Goal: Task Accomplishment & Management: Manage account settings

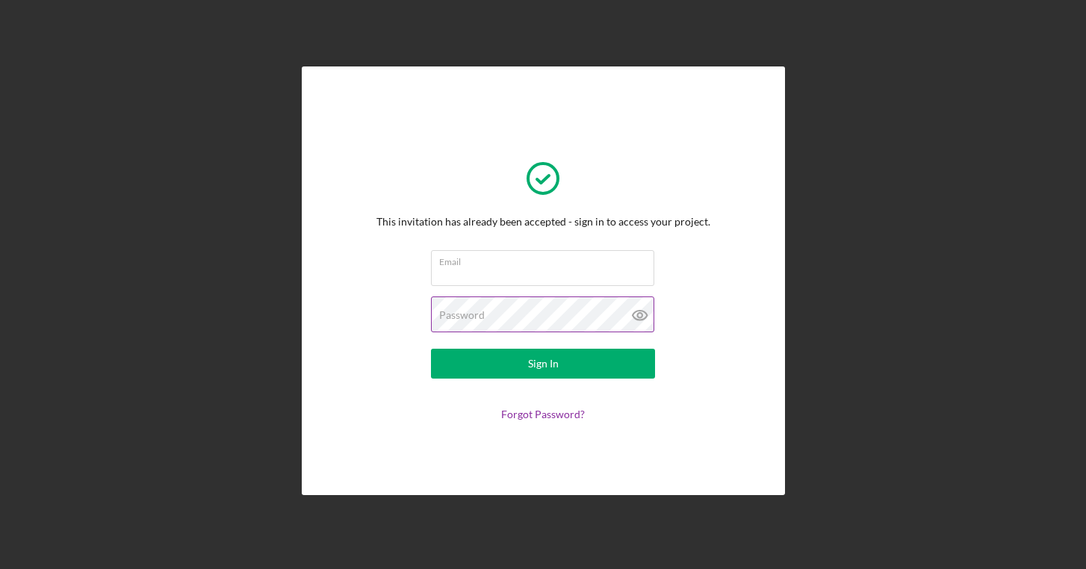
type input "[EMAIL_ADDRESS][DOMAIN_NAME]"
click at [640, 315] on icon at bounding box center [640, 315] width 37 height 37
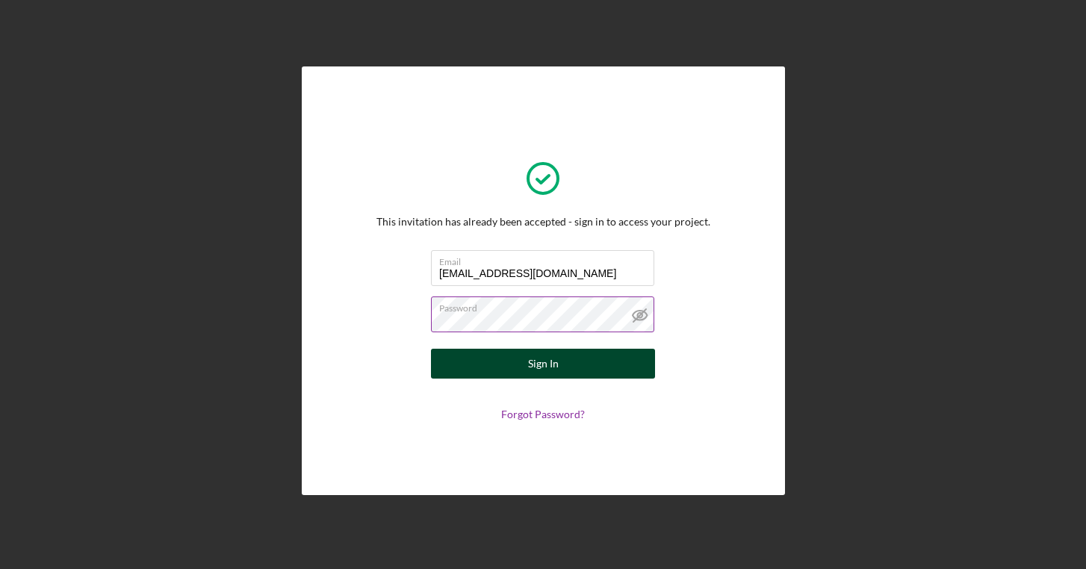
click at [574, 368] on button "Sign In" at bounding box center [543, 364] width 224 height 30
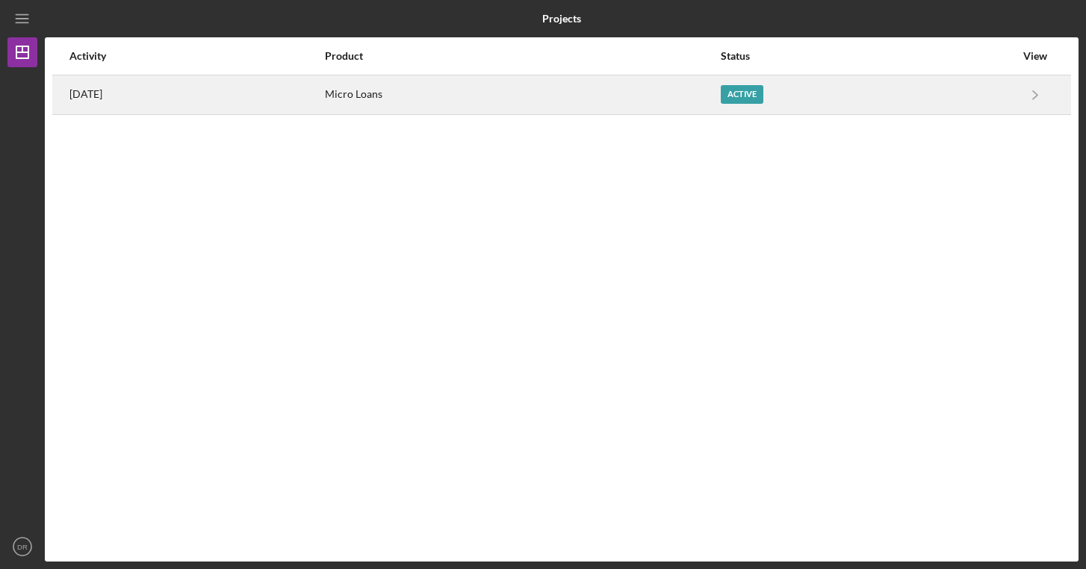
click at [755, 93] on div "Active" at bounding box center [742, 94] width 43 height 19
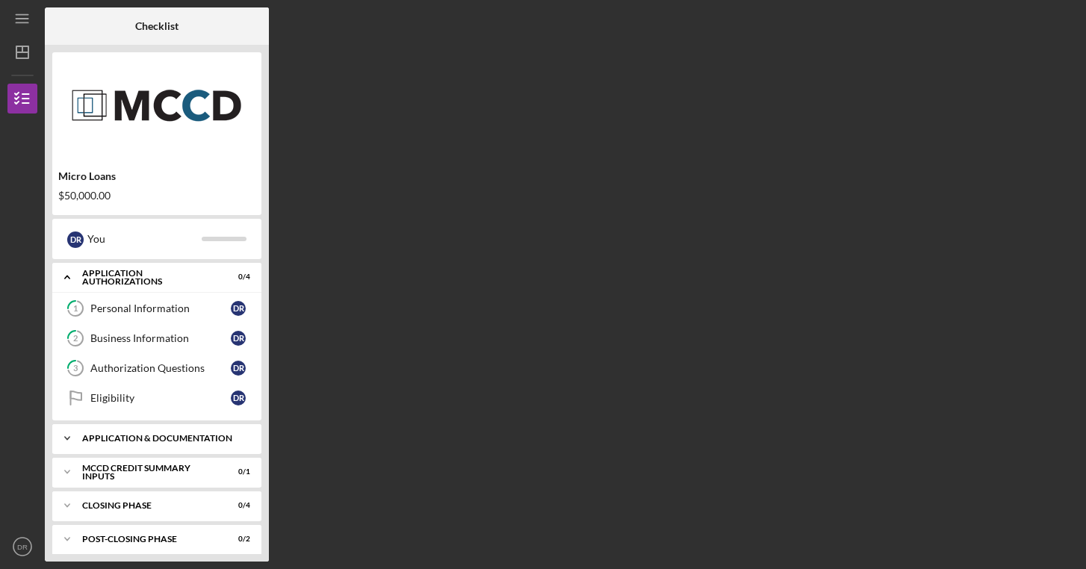
click at [140, 436] on div "Application & Documentation" at bounding box center [162, 438] width 161 height 9
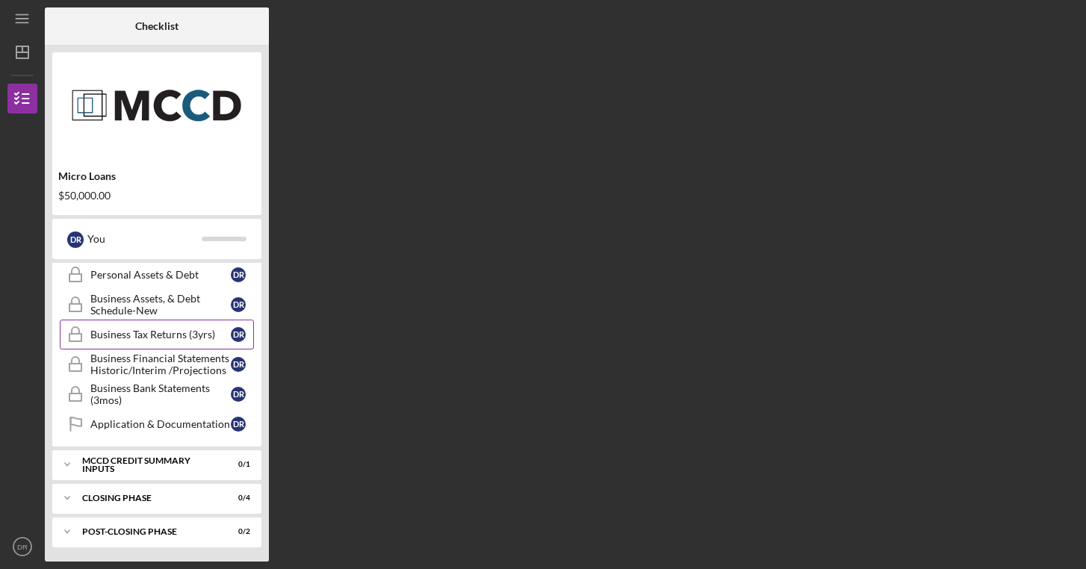
scroll to position [405, 0]
